Goal: Transaction & Acquisition: Subscribe to service/newsletter

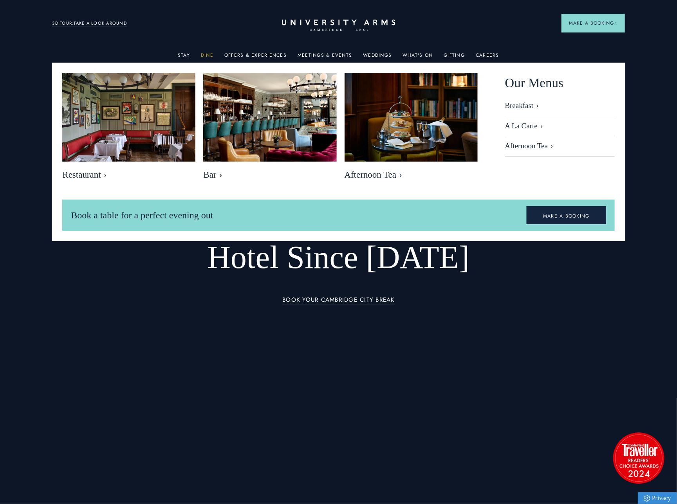
click at [213, 56] on link "Dine" at bounding box center [207, 57] width 13 height 10
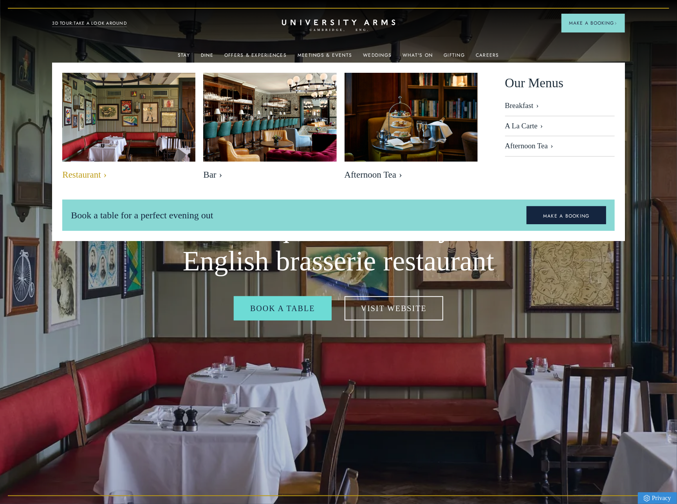
click at [166, 123] on img at bounding box center [128, 117] width 153 height 102
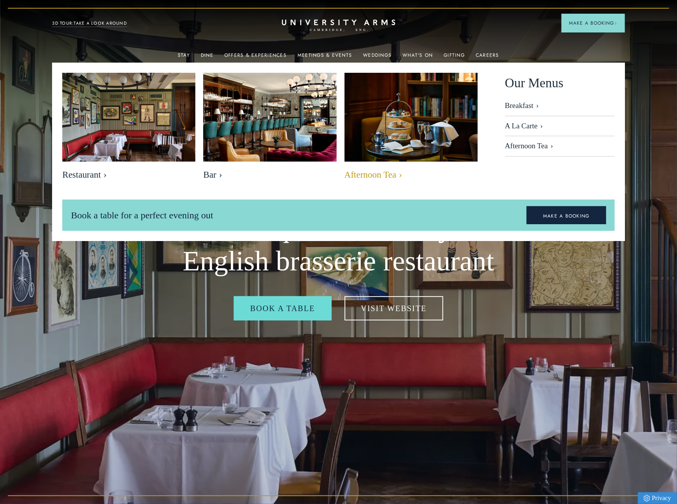
scroll to position [0, 0]
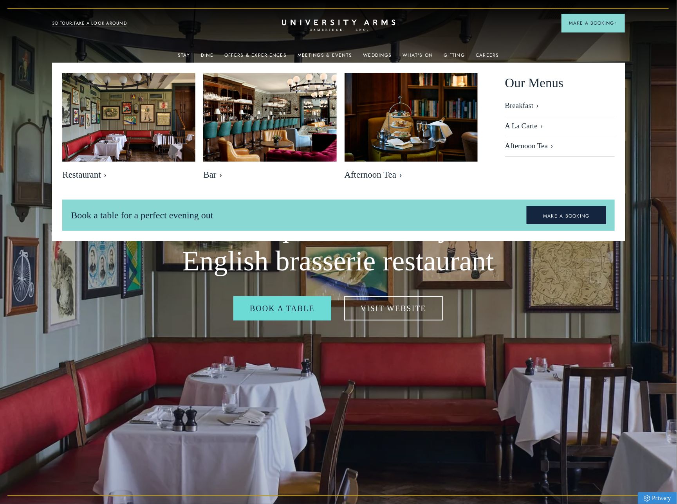
click at [511, 280] on img at bounding box center [338, 252] width 677 height 504
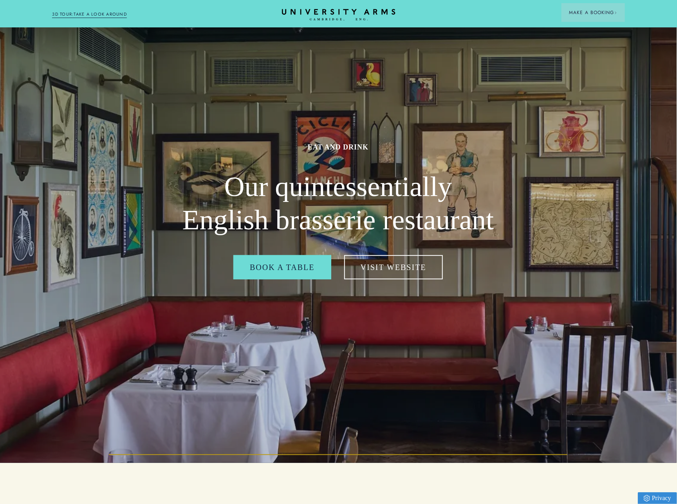
scroll to position [16, 0]
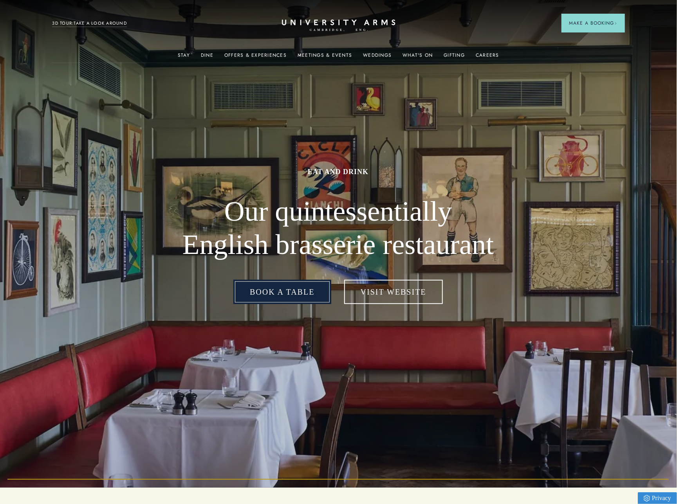
click at [273, 292] on link "Book a table" at bounding box center [281, 292] width 97 height 24
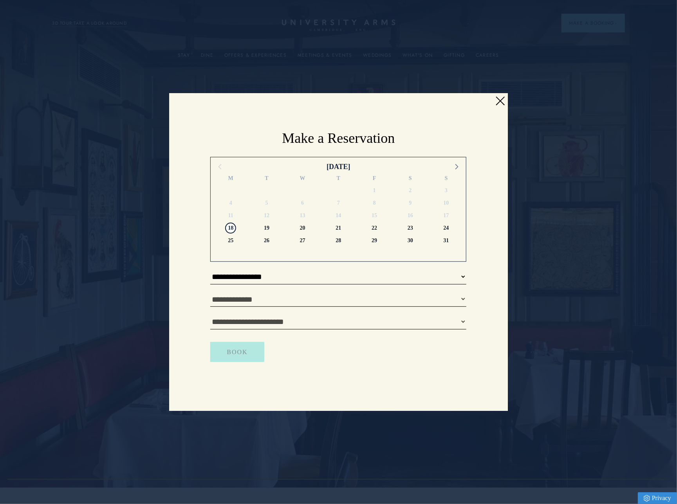
drag, startPoint x: 500, startPoint y: 101, endPoint x: 458, endPoint y: 197, distance: 105.5
click at [500, 101] on link at bounding box center [500, 101] width 12 height 12
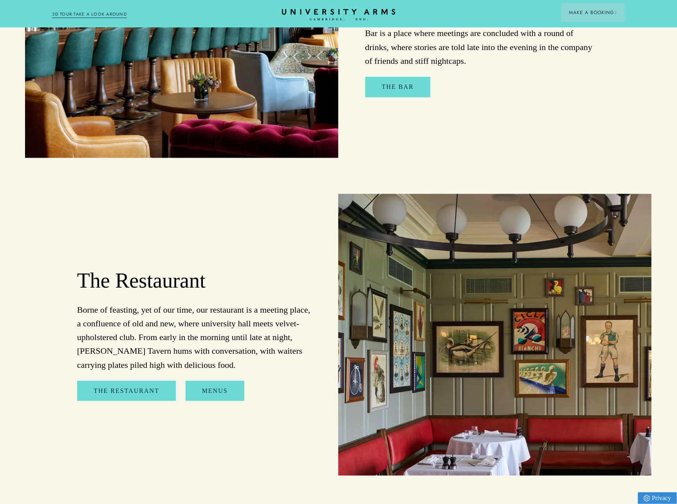
scroll to position [833, 0]
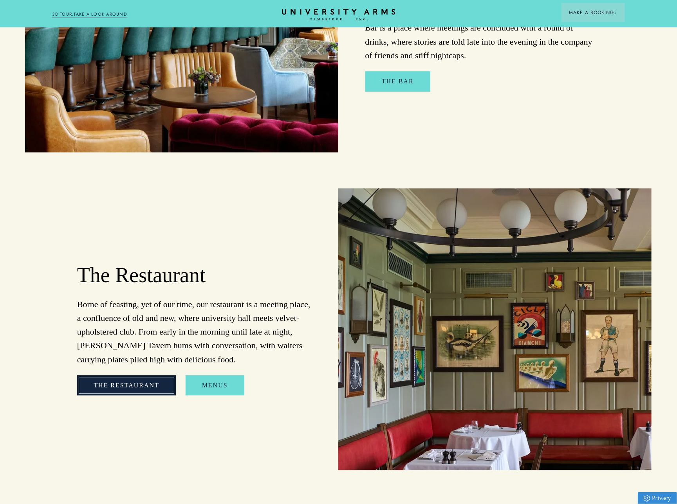
click at [148, 385] on link "The Restaurant" at bounding box center [126, 385] width 99 height 20
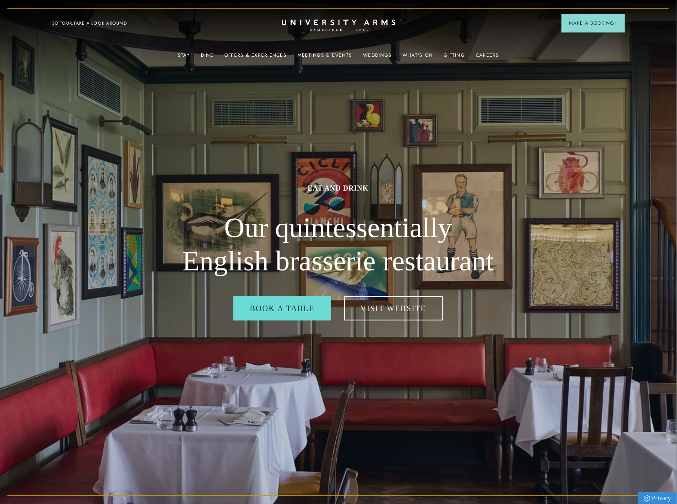
scroll to position [0, 0]
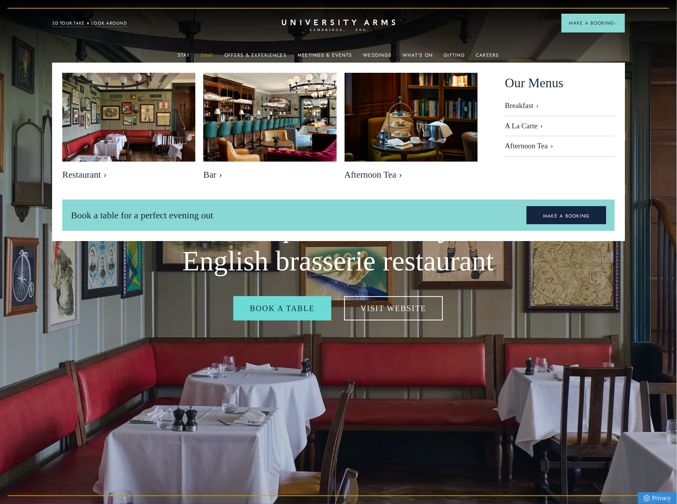
click at [210, 54] on link "Dine" at bounding box center [207, 57] width 13 height 10
click at [573, 210] on link "MAKE A BOOKING" at bounding box center [565, 215] width 79 height 18
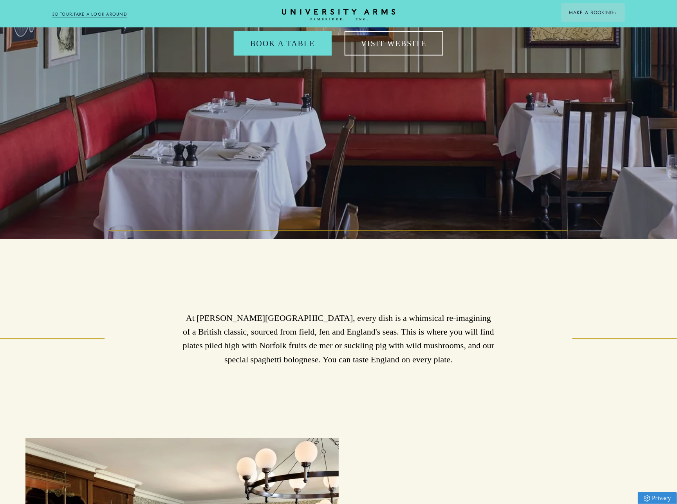
scroll to position [268, 0]
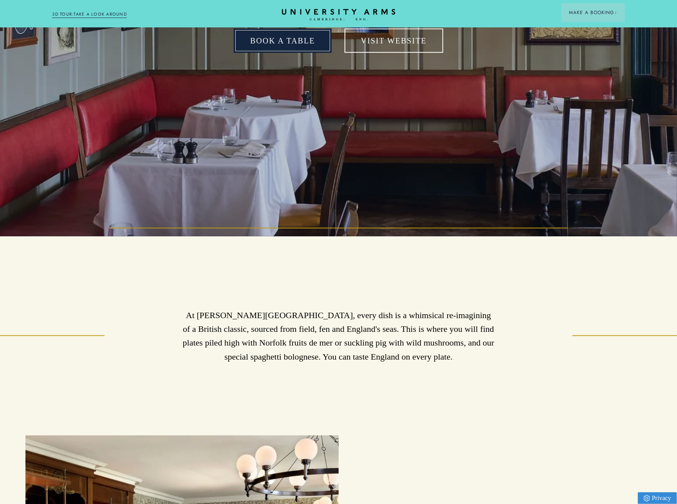
click at [293, 36] on link "Book a table" at bounding box center [282, 41] width 97 height 24
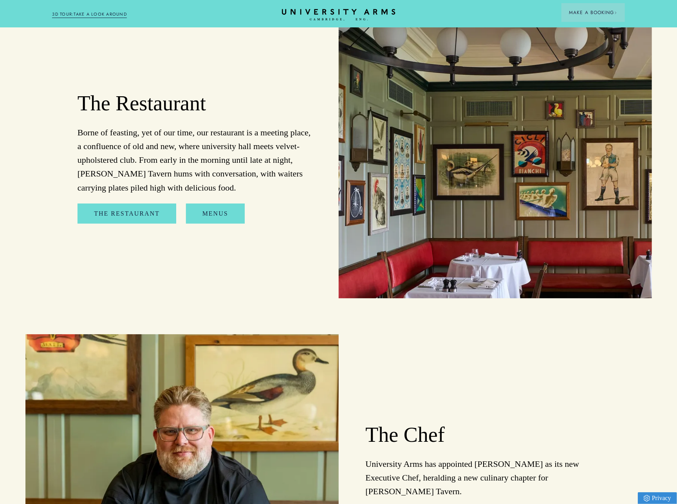
scroll to position [1018, 0]
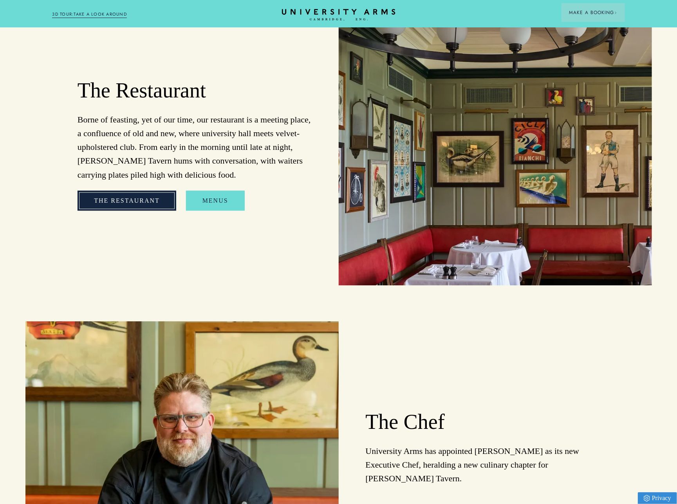
click at [141, 194] on link "The Restaurant" at bounding box center [126, 201] width 99 height 20
click at [214, 202] on link "Menus" at bounding box center [215, 201] width 59 height 20
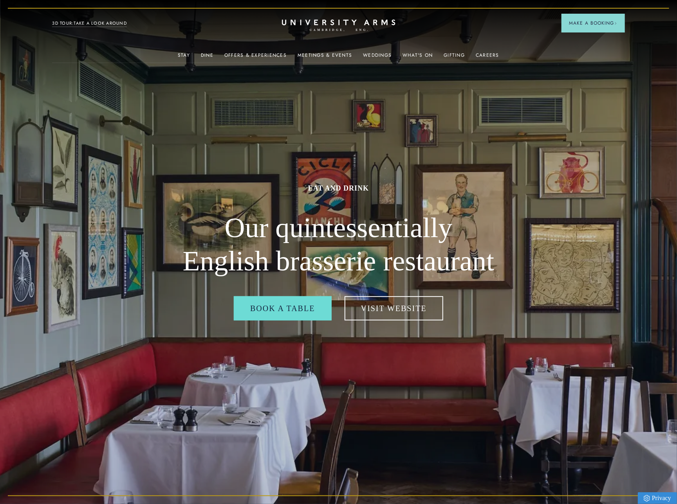
scroll to position [0, 0]
click at [387, 124] on div "Eat and drink Our quintessentially English brasserie restaurant Book a table Vi…" at bounding box center [338, 252] width 313 height 504
click at [422, 114] on div "Eat and drink Our quintessentially English brasserie restaurant Book a table Vi…" at bounding box center [338, 252] width 313 height 504
click at [287, 227] on h2 "Our quintessentially English brasserie restaurant" at bounding box center [338, 244] width 313 height 67
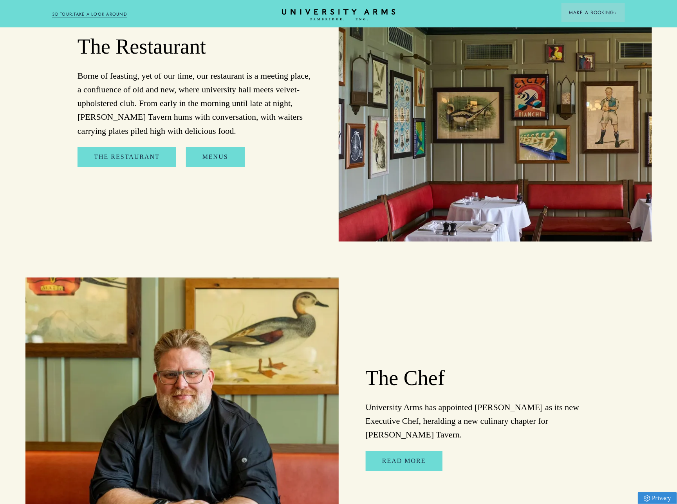
scroll to position [1081, 0]
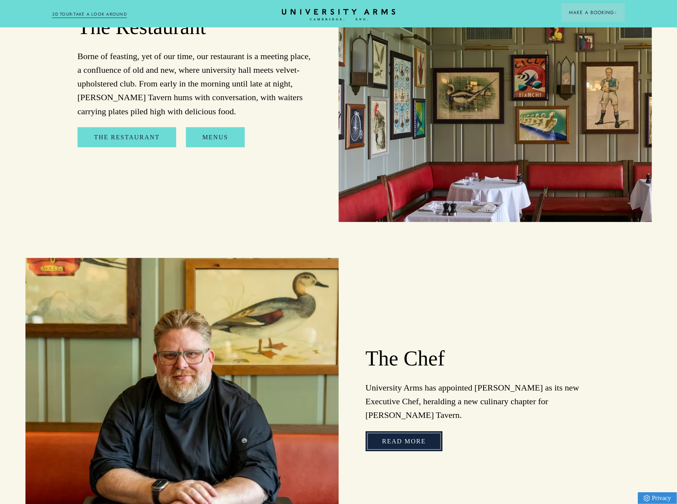
click at [414, 431] on link "Read More" at bounding box center [404, 441] width 77 height 20
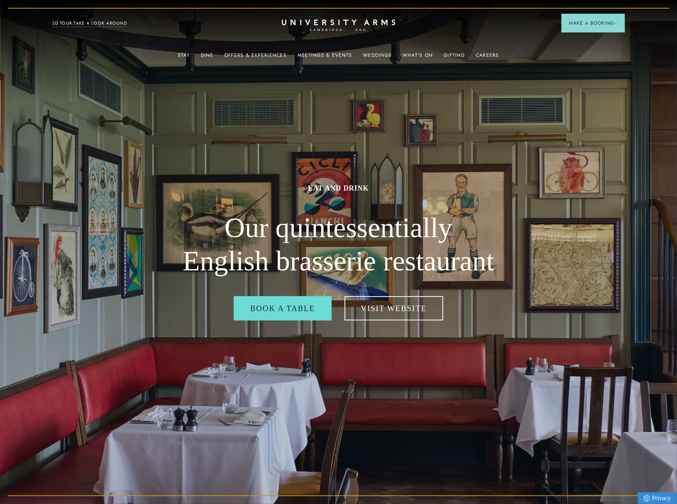
scroll to position [0, 0]
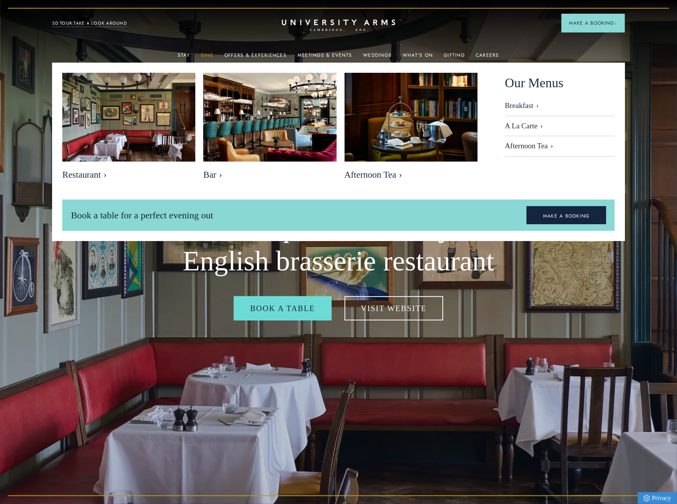
click at [208, 54] on link "Dine" at bounding box center [207, 57] width 13 height 10
click at [519, 124] on link "A La Carte" at bounding box center [560, 126] width 110 height 20
click at [568, 210] on link "MAKE A BOOKING" at bounding box center [565, 215] width 79 height 18
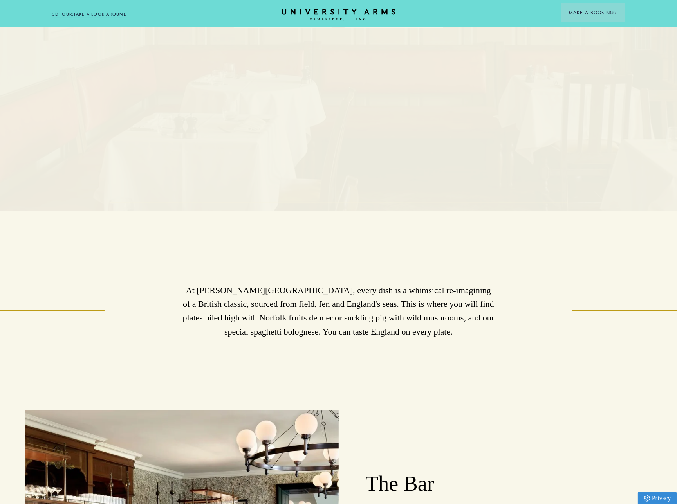
scroll to position [258, 0]
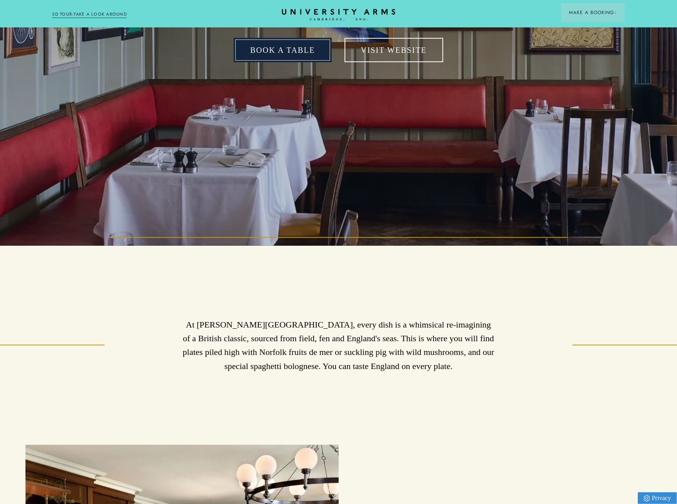
click at [266, 42] on link "Book a table" at bounding box center [282, 50] width 97 height 24
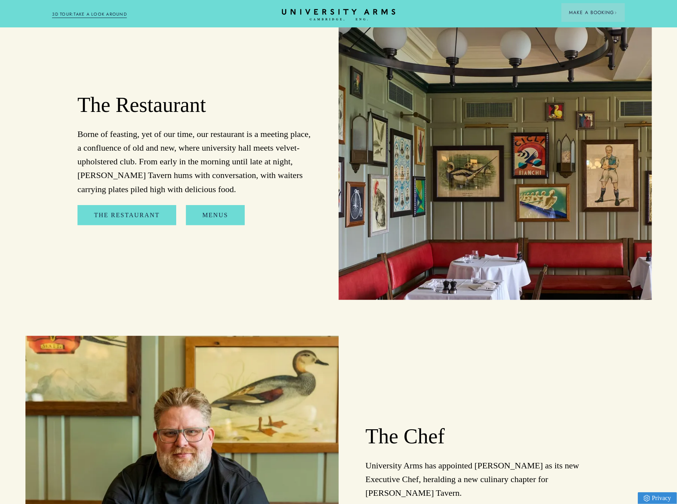
scroll to position [1003, 0]
click at [146, 214] on link "The Restaurant" at bounding box center [126, 215] width 99 height 20
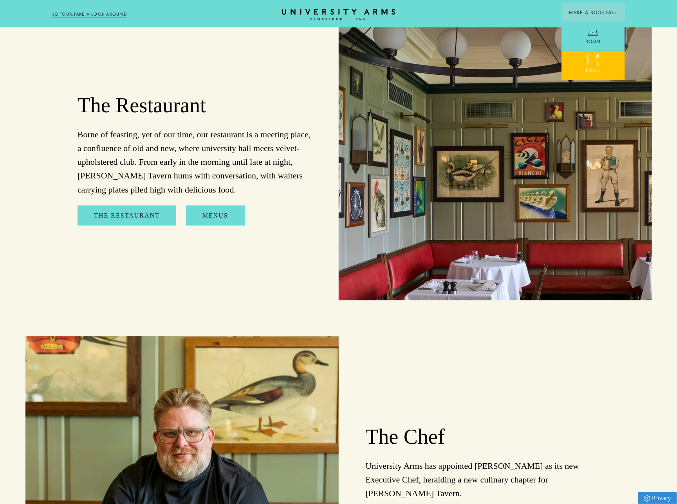
click at [594, 67] on span "Food" at bounding box center [593, 70] width 14 height 7
click at [312, 14] on icon "CAMBRIDGE’S LEADING LUXURY HOTEL SINCE [DATE]" at bounding box center [338, 15] width 110 height 12
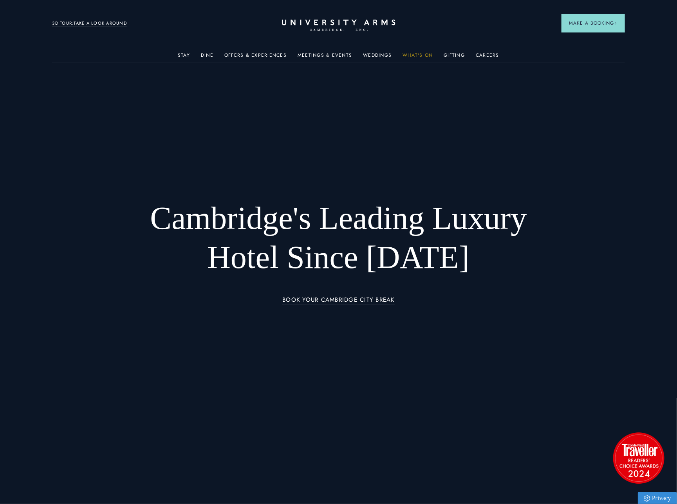
click at [413, 54] on link "What's On" at bounding box center [417, 57] width 30 height 10
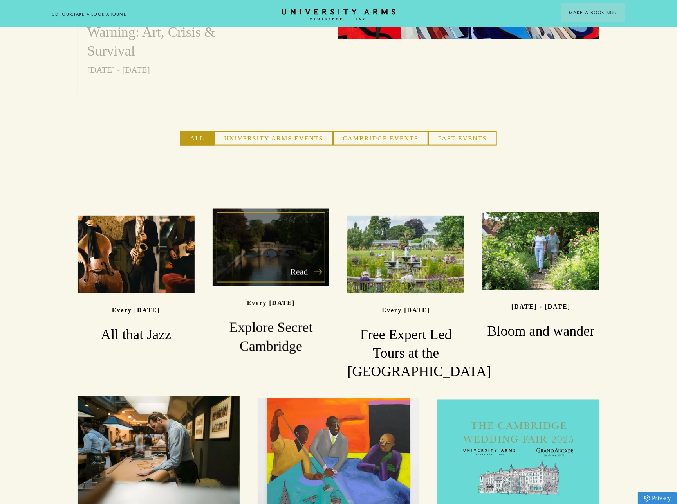
scroll to position [473, 0]
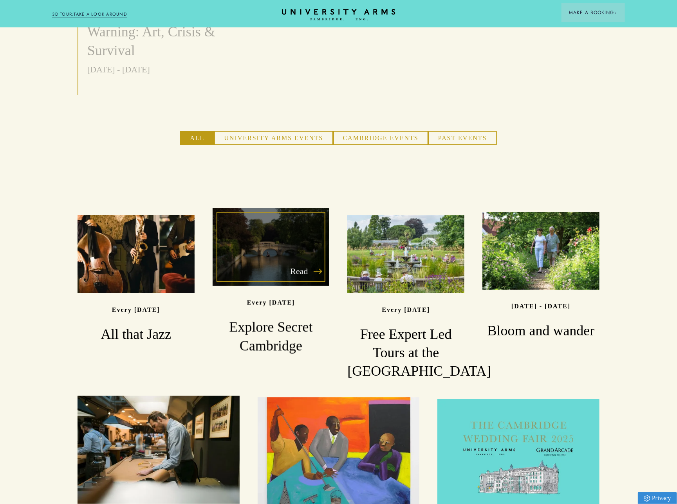
click at [256, 226] on div "Read" at bounding box center [271, 247] width 117 height 78
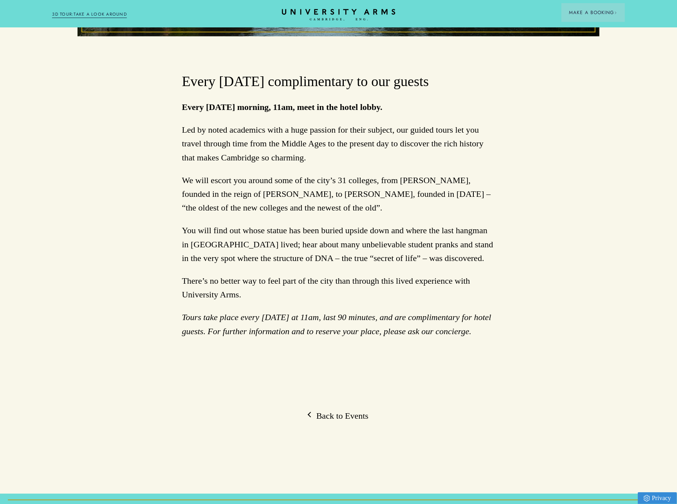
scroll to position [402, 0]
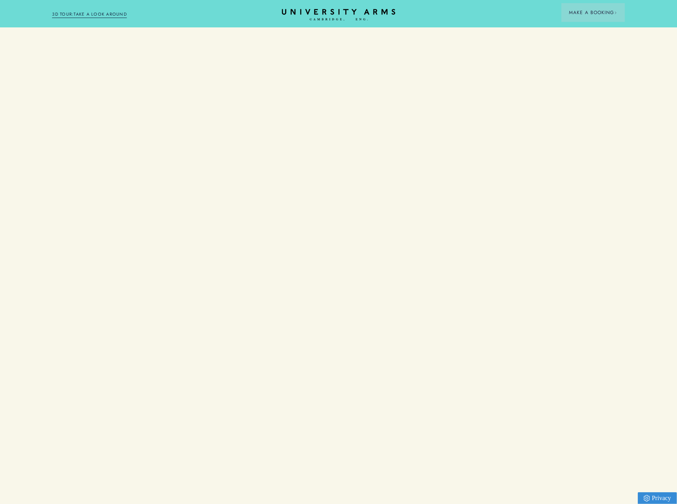
scroll to position [472, 0]
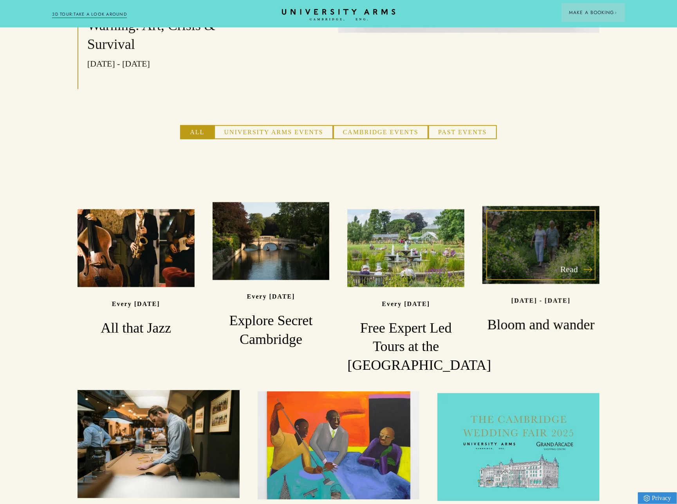
click at [520, 236] on div "Read" at bounding box center [540, 245] width 117 height 78
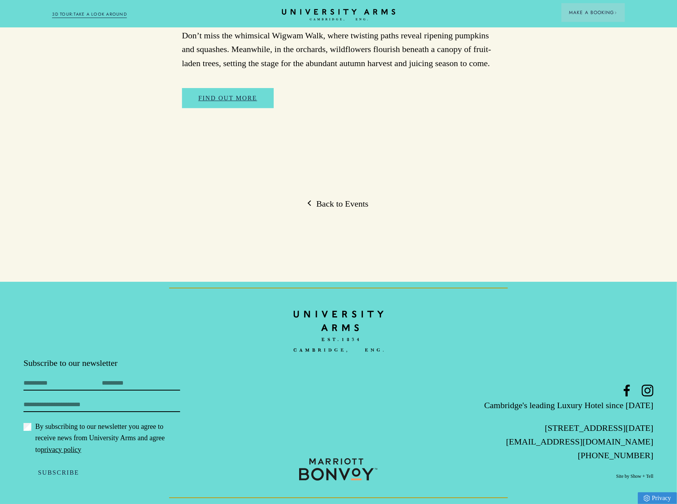
scroll to position [1335, 0]
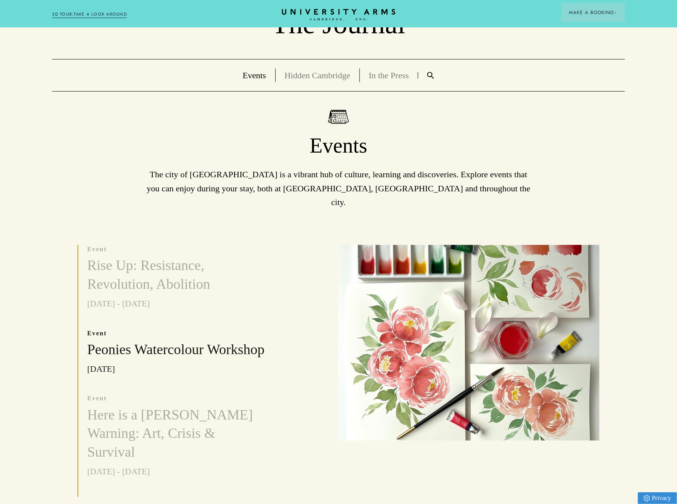
scroll to position [47, 0]
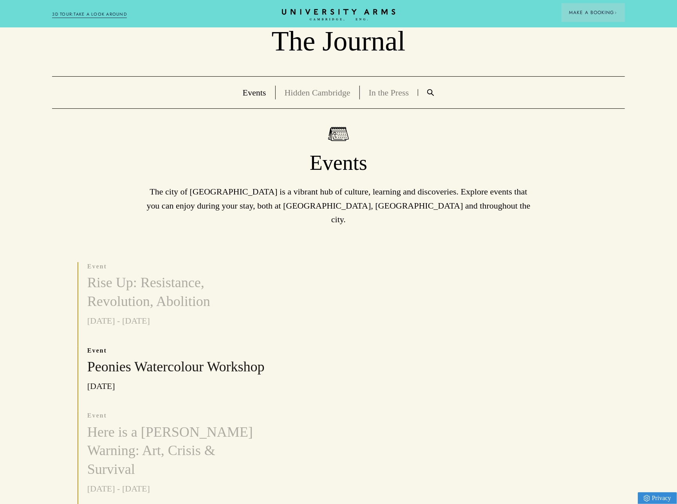
click at [528, 350] on img at bounding box center [468, 360] width 261 height 196
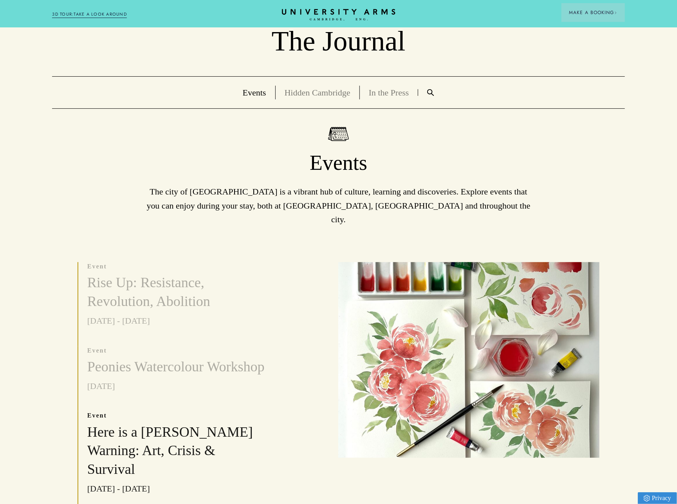
click at [484, 339] on img at bounding box center [468, 360] width 261 height 196
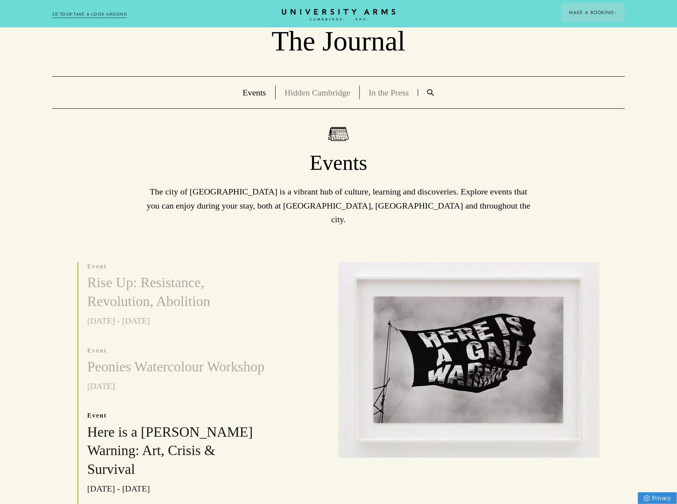
click at [484, 339] on img at bounding box center [468, 360] width 261 height 196
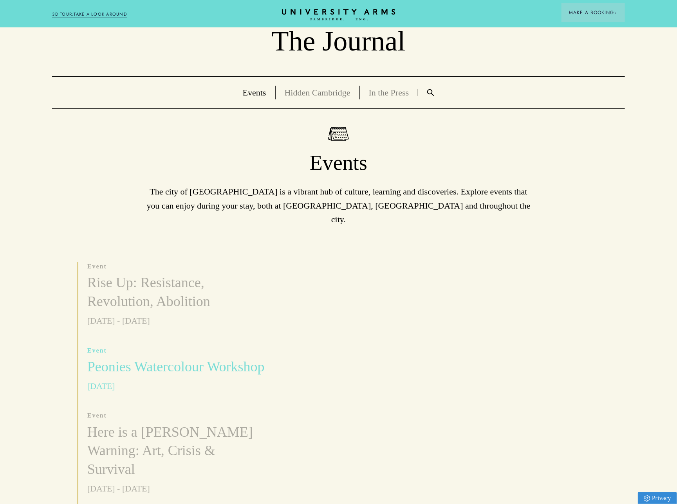
click at [186, 358] on h3 "Peonies Watercolour Workshop" at bounding box center [175, 367] width 177 height 19
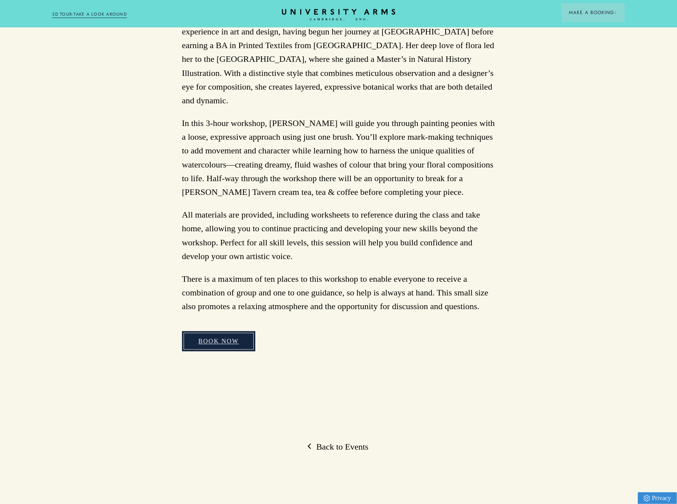
scroll to position [508, 0]
click at [226, 333] on link "BOOK NOW" at bounding box center [219, 342] width 74 height 20
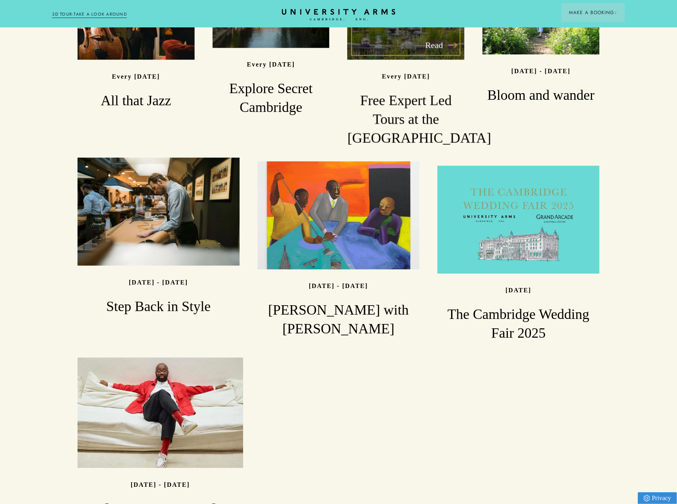
scroll to position [710, 0]
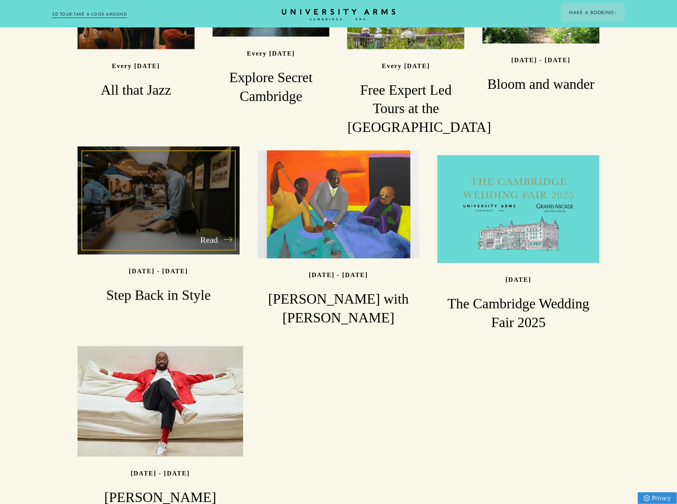
click at [199, 195] on div "Read" at bounding box center [158, 201] width 162 height 108
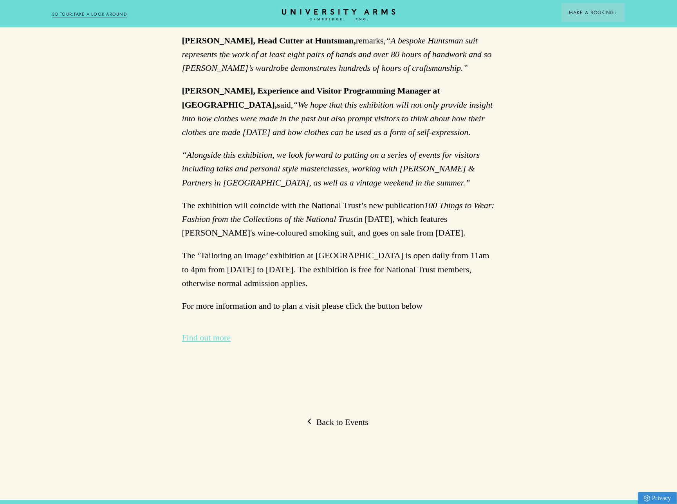
scroll to position [1586, 0]
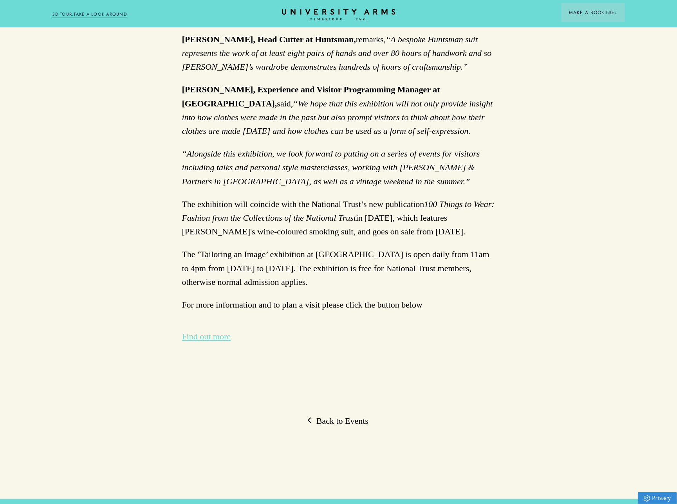
click at [211, 343] on link "Find out more" at bounding box center [206, 337] width 49 height 14
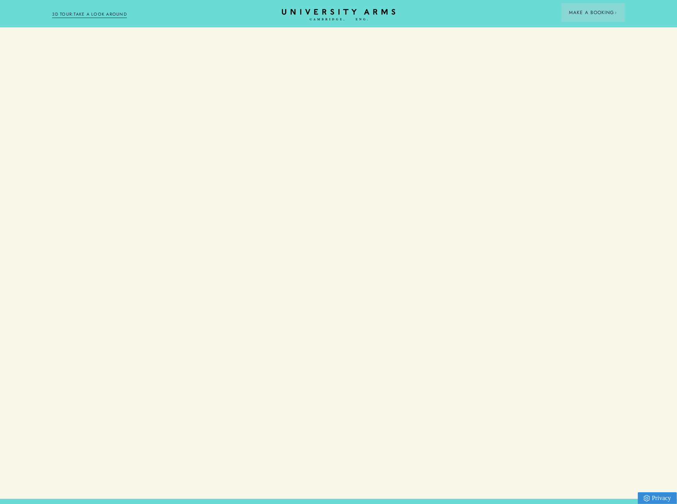
scroll to position [710, 0]
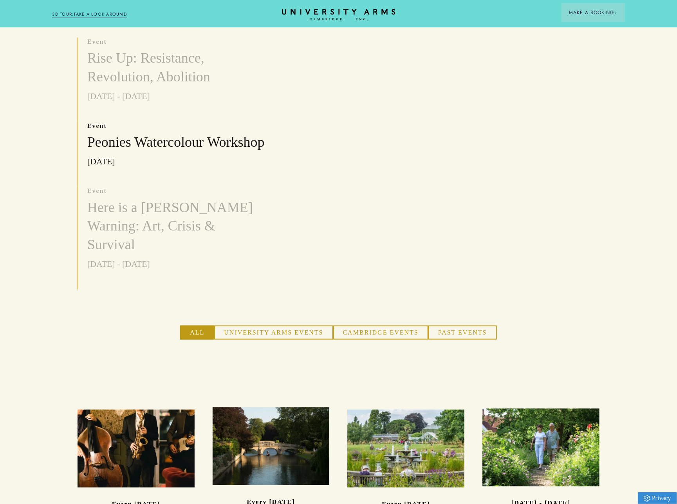
click at [298, 326] on button "University Arms Events" at bounding box center [273, 333] width 119 height 14
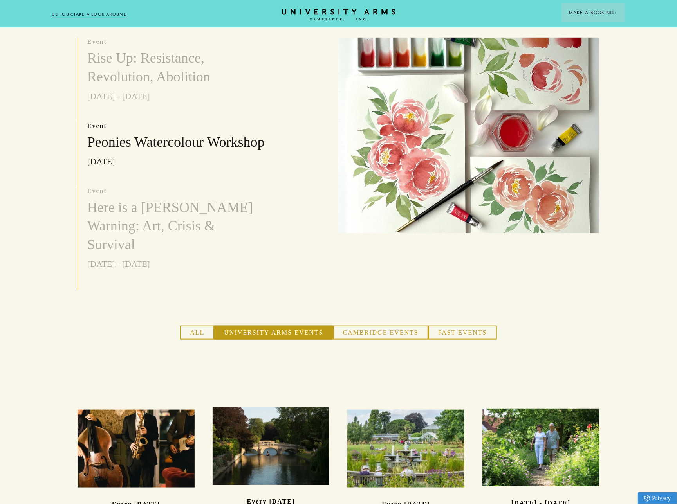
scroll to position [270, 0]
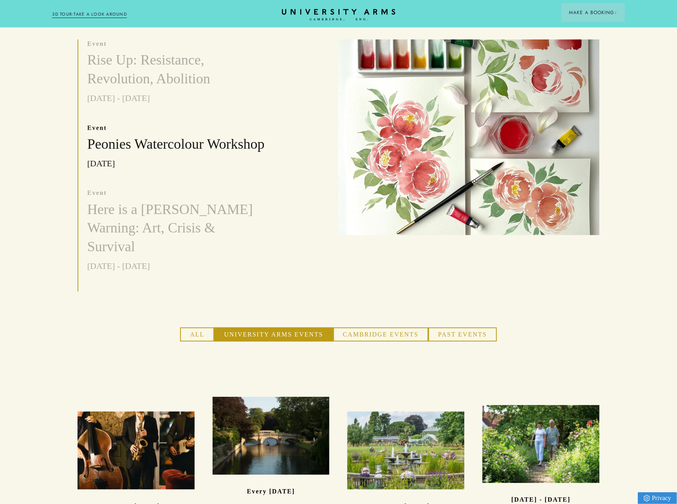
click at [363, 328] on button "Cambridge Events" at bounding box center [380, 335] width 95 height 14
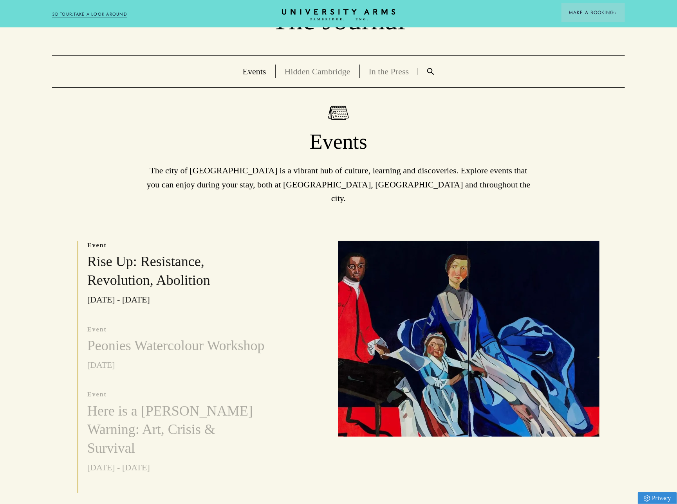
scroll to position [33, 0]
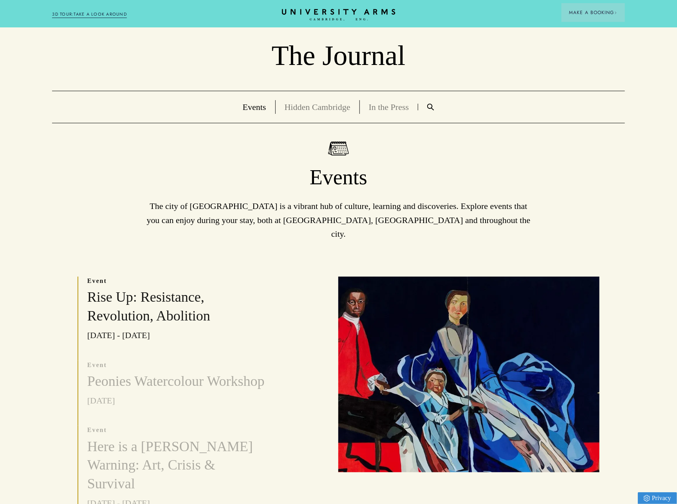
click at [308, 105] on link "Hidden Cambridge" at bounding box center [318, 107] width 66 height 10
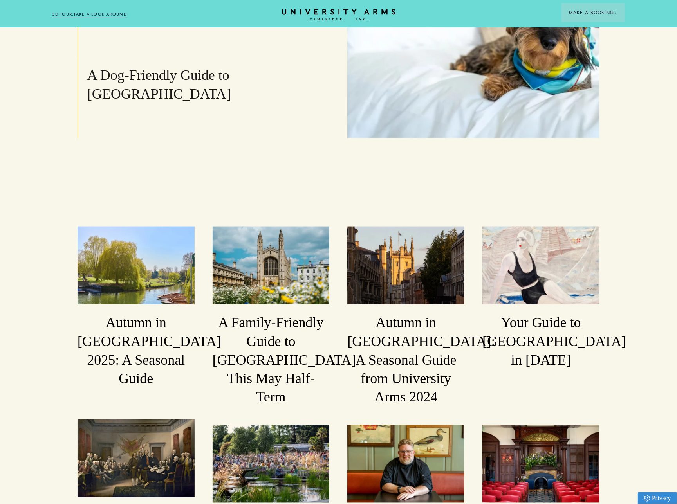
scroll to position [431, 0]
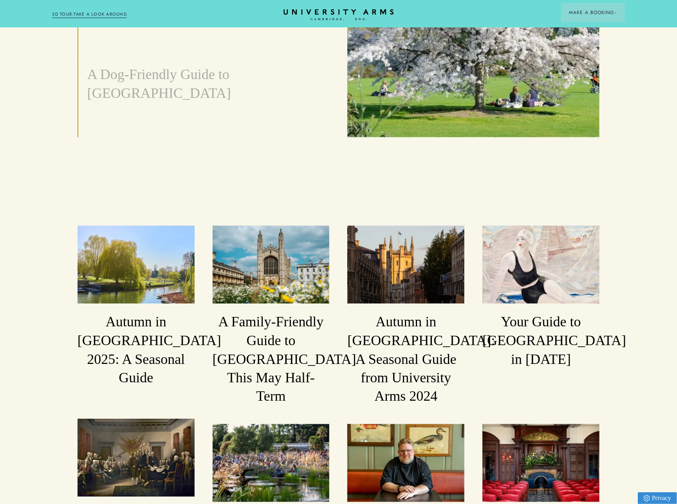
click at [329, 19] on icon "CAMBRIDGE’S LEADING LUXURY HOTEL SINCE [DATE]" at bounding box center [338, 15] width 110 height 12
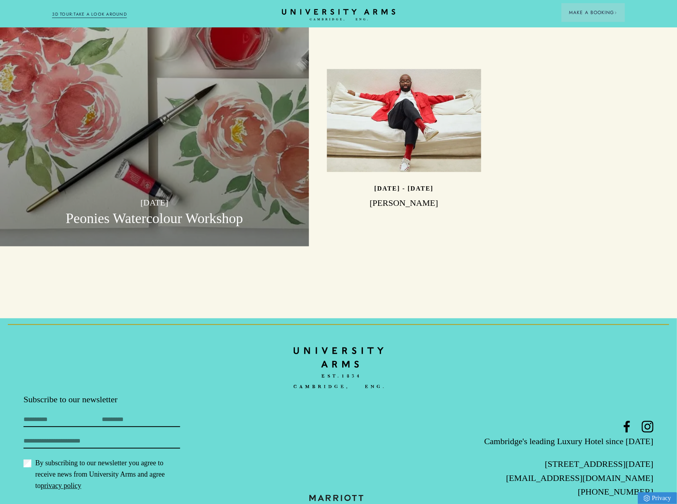
scroll to position [2501, 0]
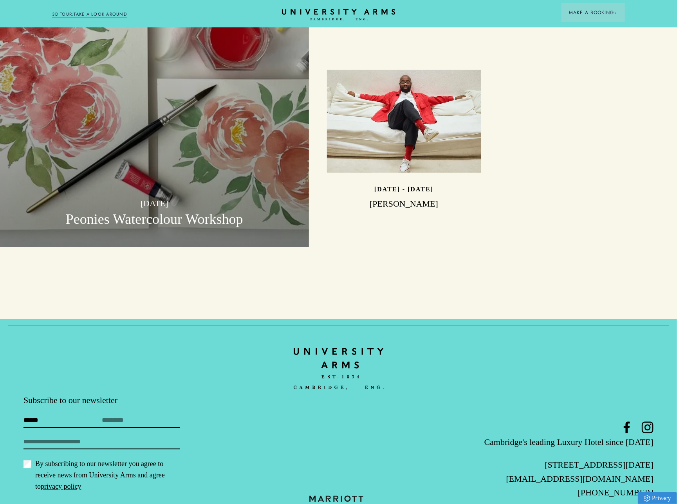
type input "******"
type input "**********"
click at [58, 501] on button "Subscribe" at bounding box center [58, 509] width 70 height 16
click at [60, 501] on button "Subscribe" at bounding box center [58, 509] width 70 height 16
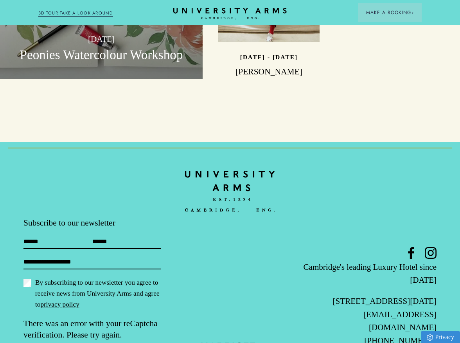
scroll to position [2099, 0]
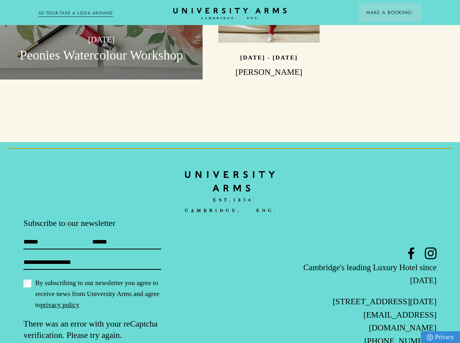
click at [222, 269] on footer "**********" at bounding box center [230, 265] width 460 height 247
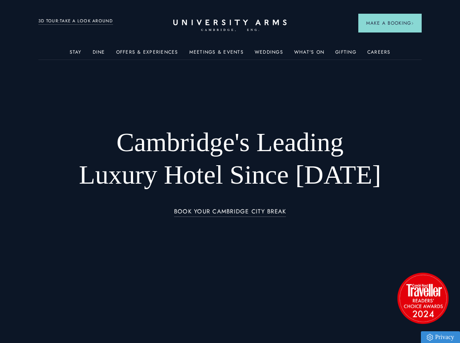
scroll to position [0, 0]
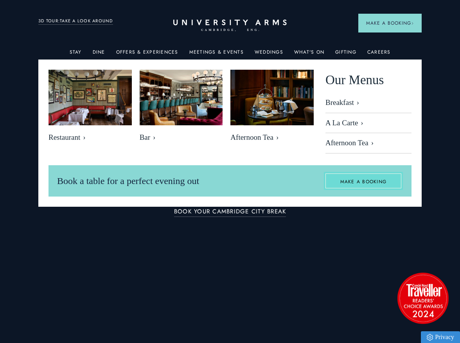
click at [348, 178] on link "MAKE A BOOKING" at bounding box center [363, 181] width 79 height 18
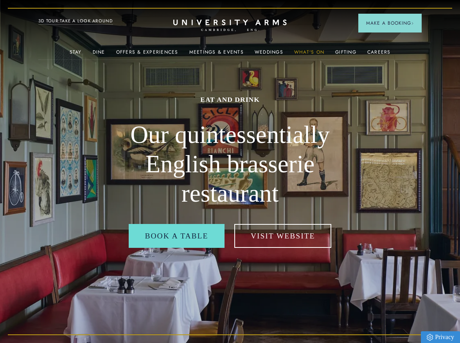
click at [302, 49] on link "What's On" at bounding box center [309, 54] width 30 height 10
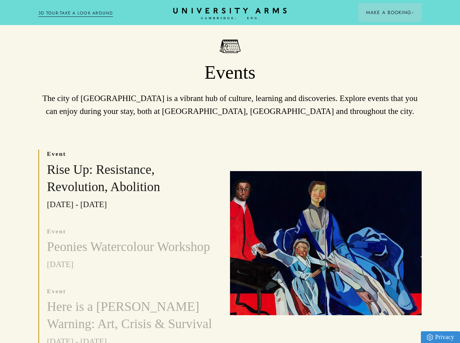
scroll to position [114, 0]
drag, startPoint x: 443, startPoint y: 150, endPoint x: 432, endPoint y: 149, distance: 11.0
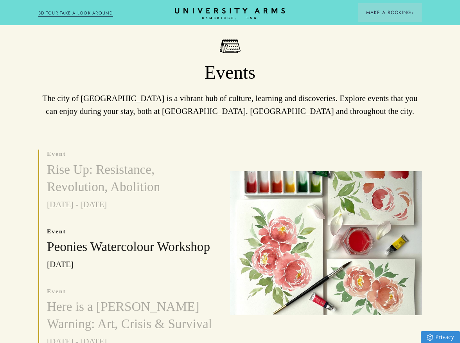
click at [220, 16] on icon "CAMBRIDGE’S LEADING LUXURY HOTEL SINCE [DATE]" at bounding box center [230, 14] width 110 height 12
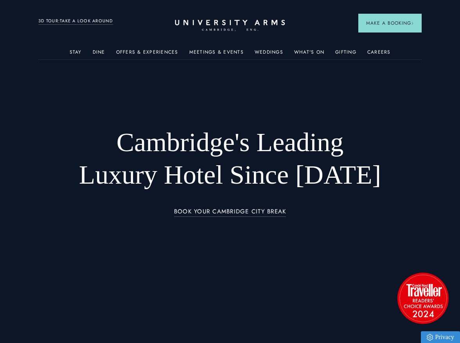
scroll to position [0, 0]
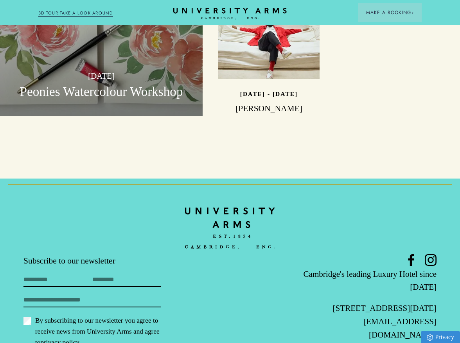
click at [67, 339] on link "privacy policy" at bounding box center [59, 342] width 39 height 7
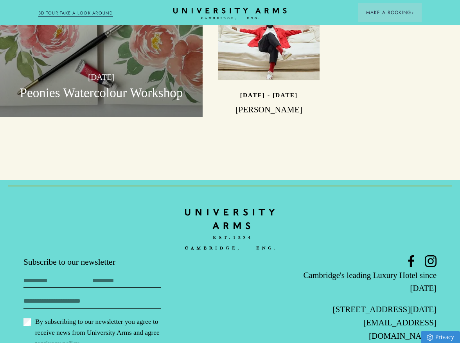
scroll to position [2059, 0]
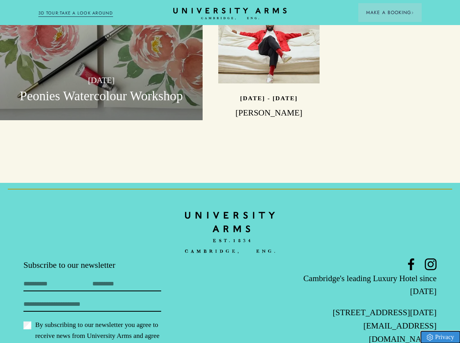
click at [443, 339] on link "Privacy" at bounding box center [440, 337] width 39 height 12
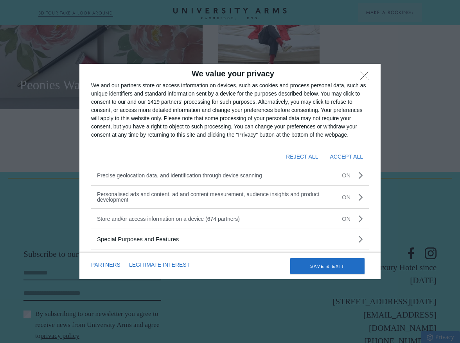
scroll to position [2069, 0]
click at [346, 158] on button "ACCEPT ALL" at bounding box center [346, 156] width 33 height 13
click at [328, 269] on button "SAVE & EXIT" at bounding box center [327, 266] width 74 height 16
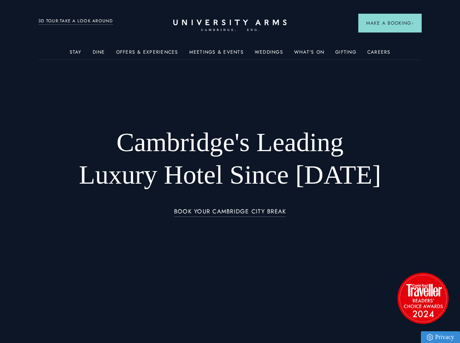
scroll to position [0, 0]
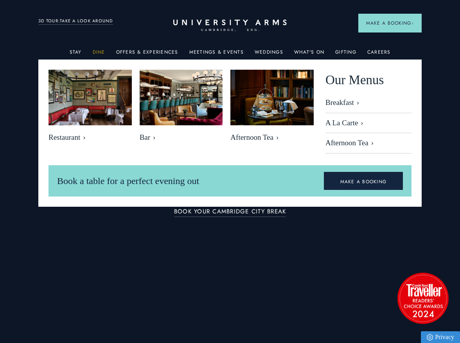
click at [99, 52] on link "Dine" at bounding box center [99, 54] width 13 height 10
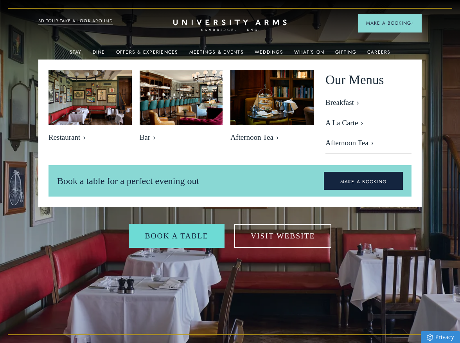
click at [25, 93] on img at bounding box center [230, 171] width 460 height 343
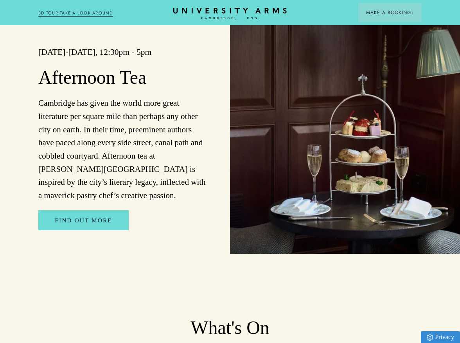
scroll to position [1244, 0]
